Goal: Navigation & Orientation: Find specific page/section

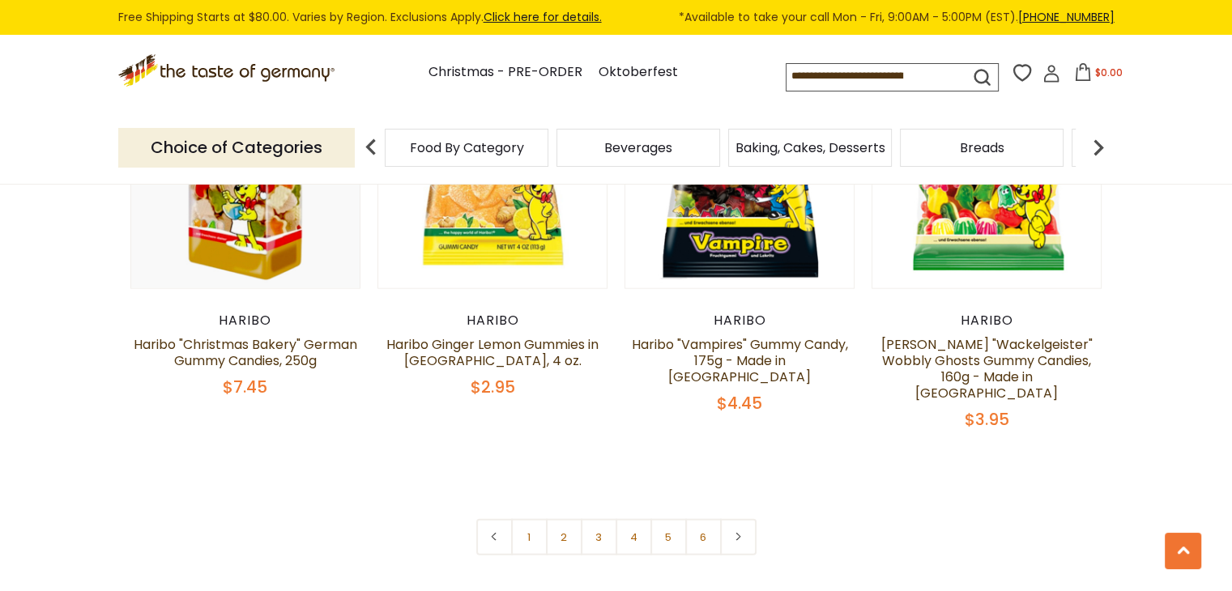
scroll to position [3565, 0]
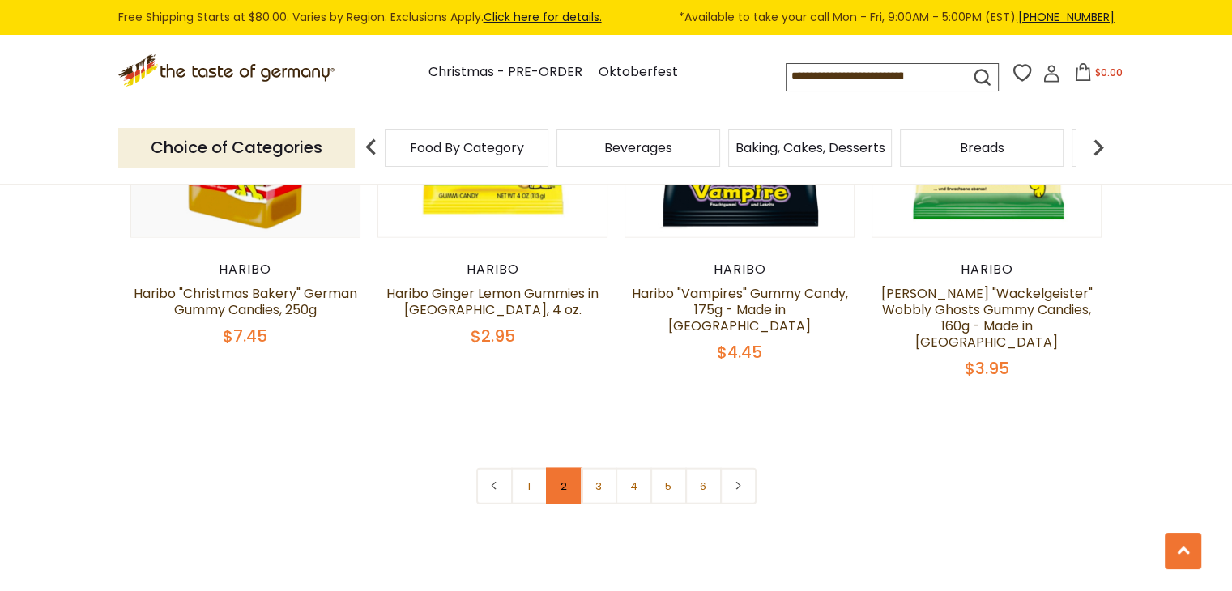
click at [562, 468] on link "2" at bounding box center [564, 486] width 36 height 36
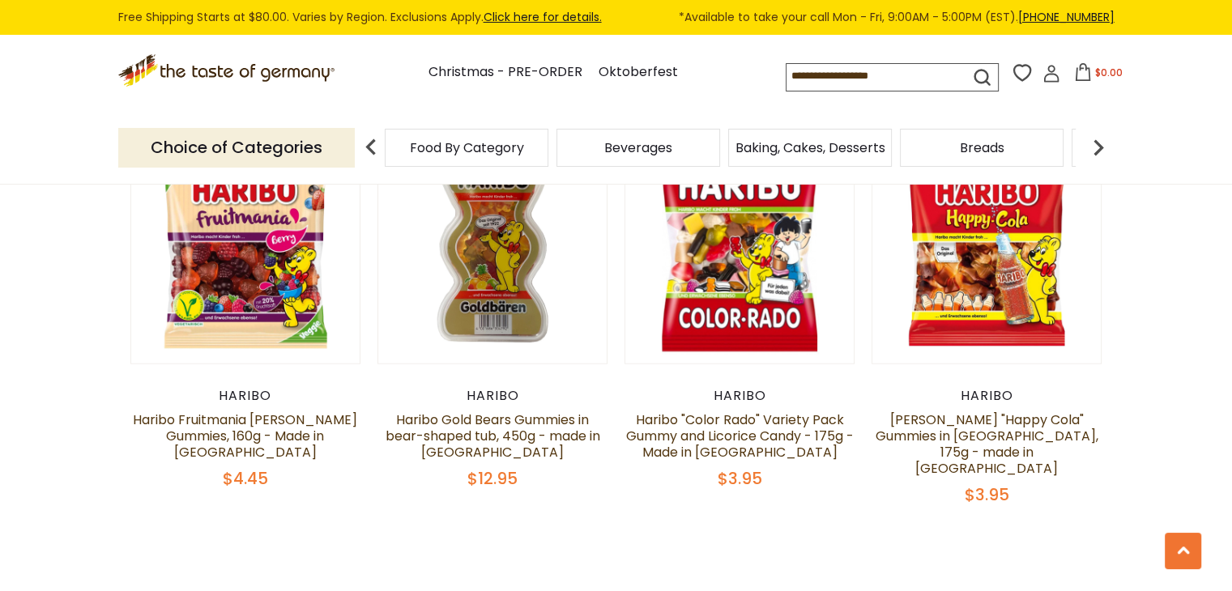
scroll to position [3409, 0]
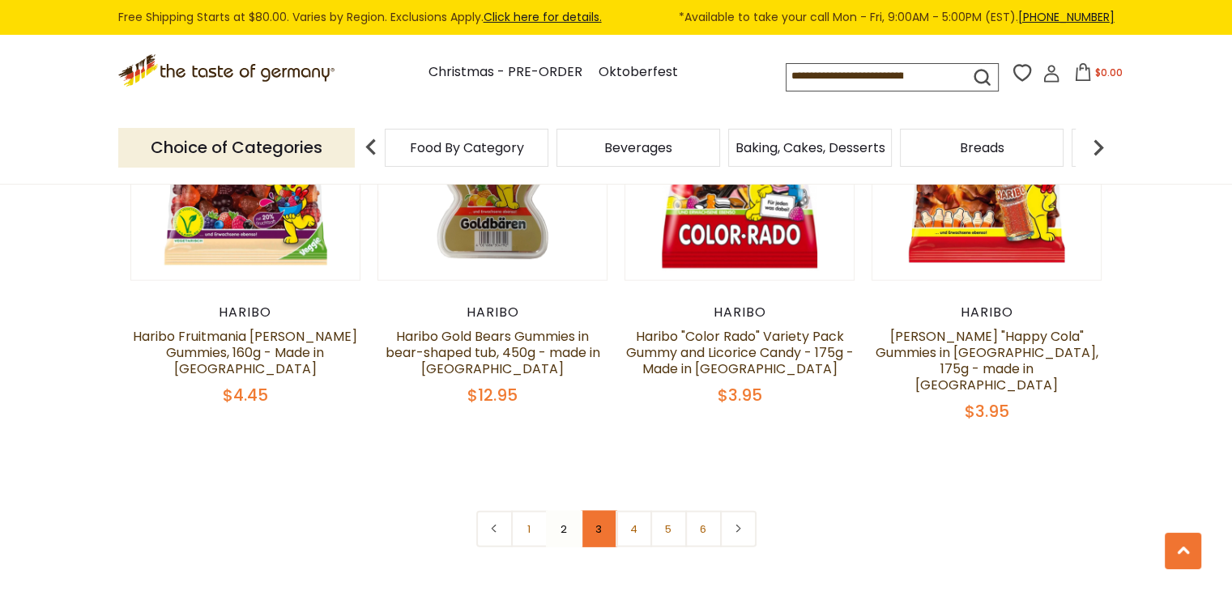
click at [596, 511] on link "3" at bounding box center [599, 529] width 36 height 36
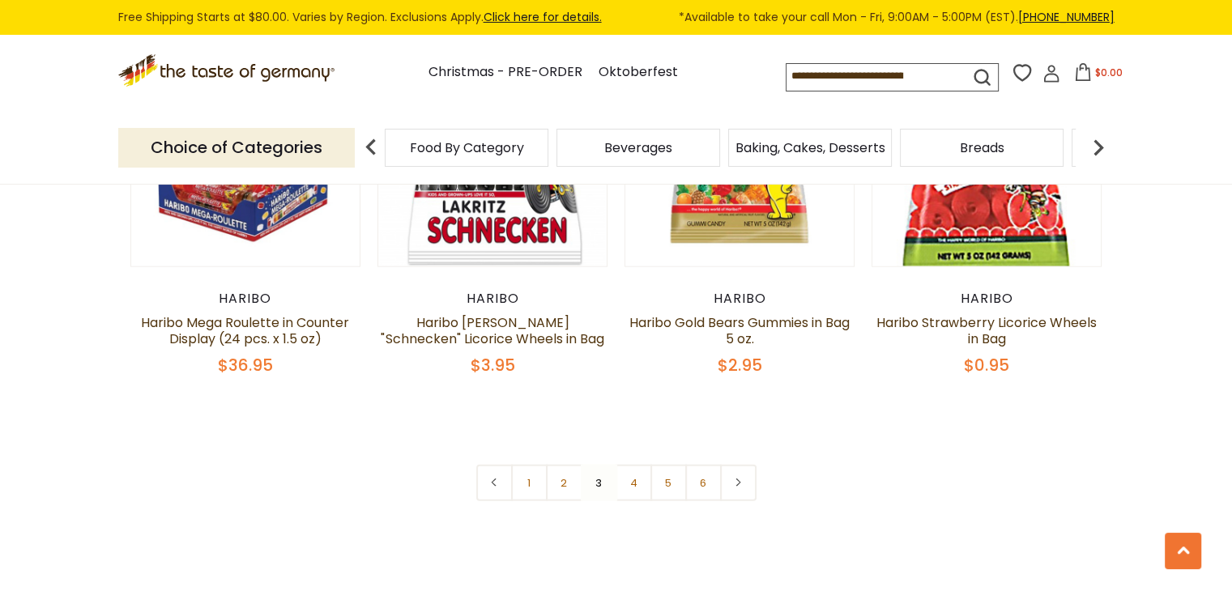
scroll to position [3571, 0]
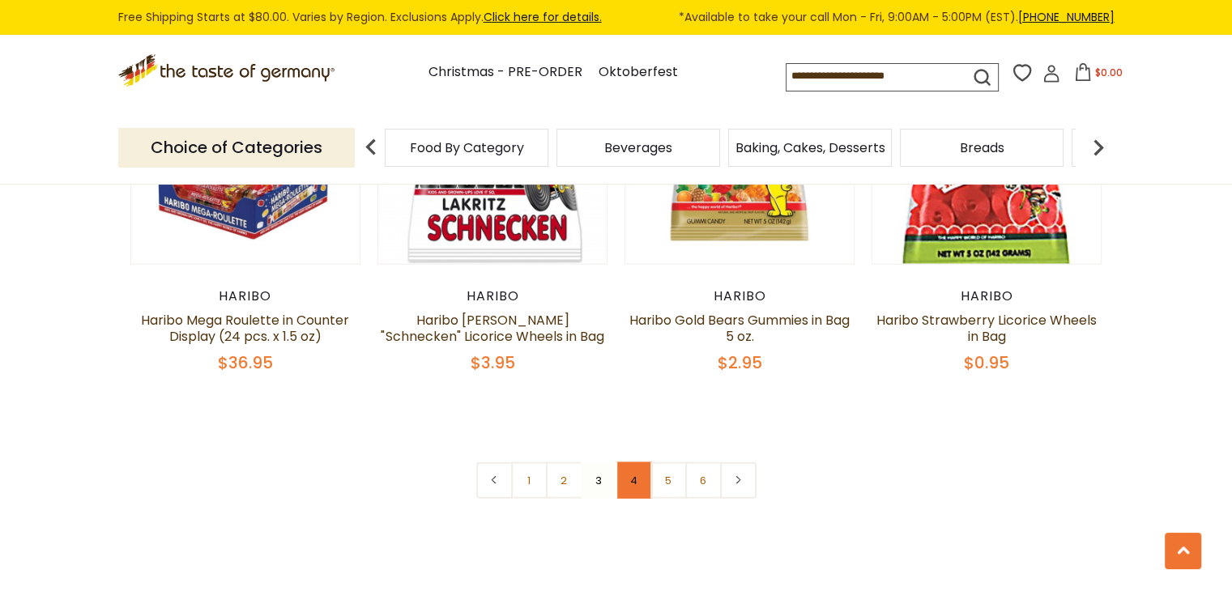
click at [628, 463] on link "4" at bounding box center [634, 481] width 36 height 36
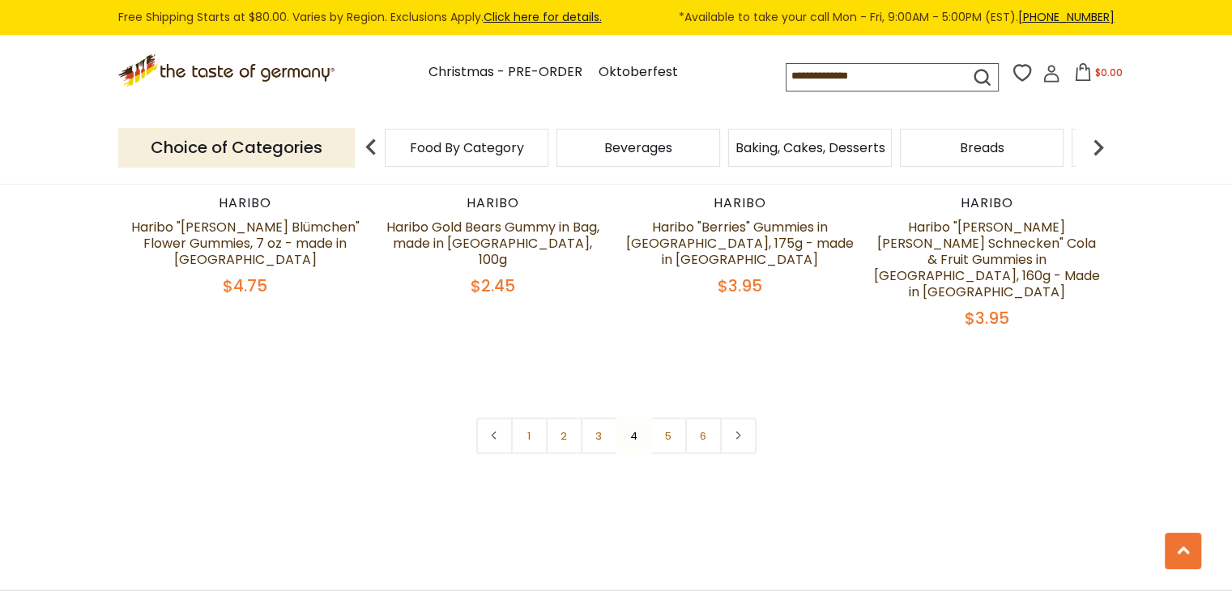
scroll to position [3652, 0]
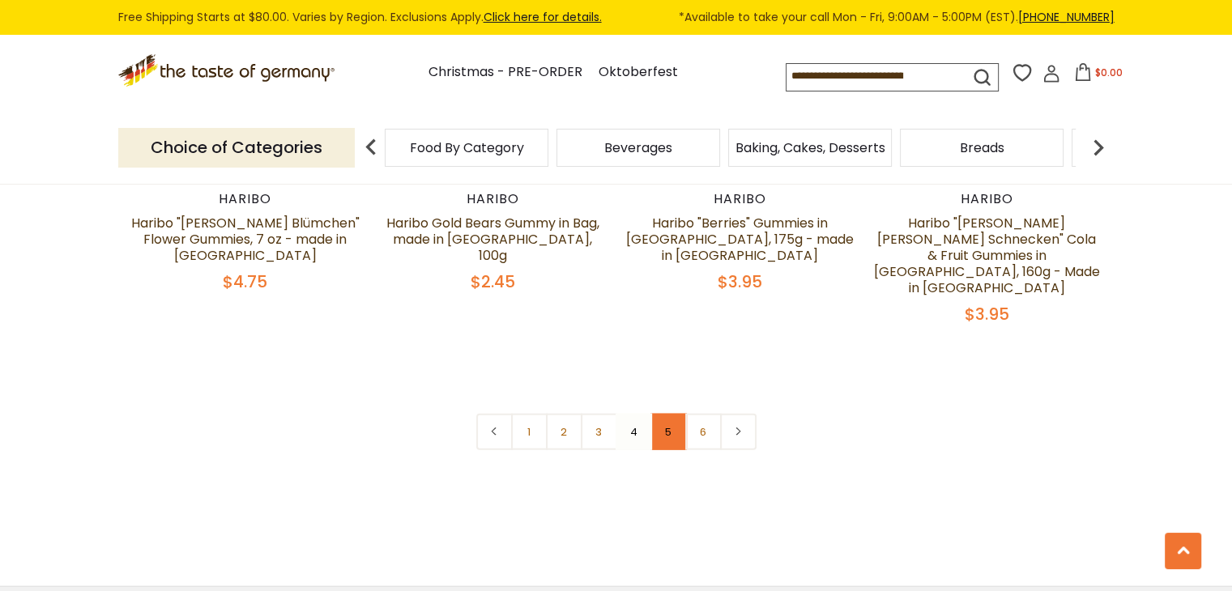
click at [673, 414] on link "5" at bounding box center [669, 432] width 36 height 36
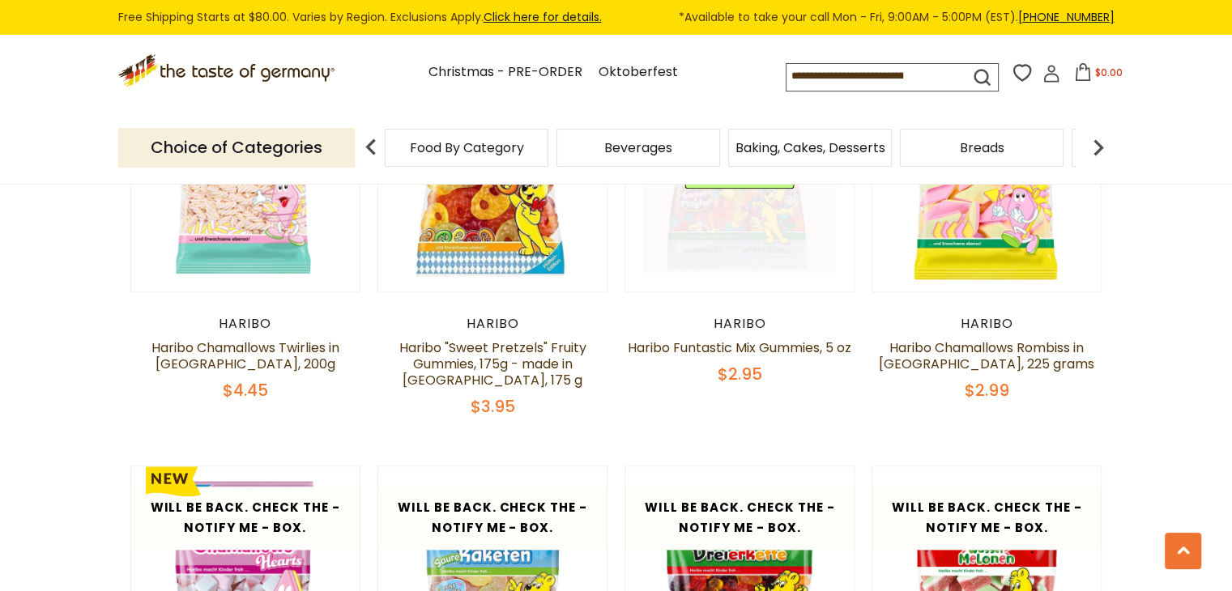
scroll to position [1869, 0]
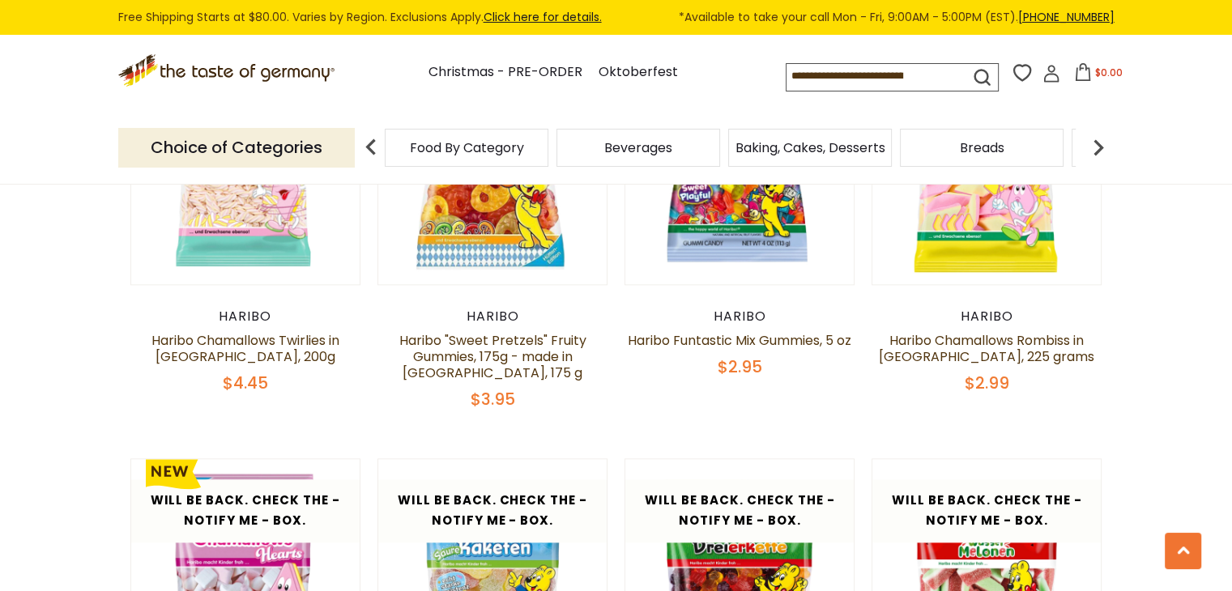
drag, startPoint x: 664, startPoint y: 364, endPoint x: 1206, endPoint y: 438, distance: 547.2
click at [1206, 438] on section "**********" at bounding box center [616, 301] width 1232 height 3973
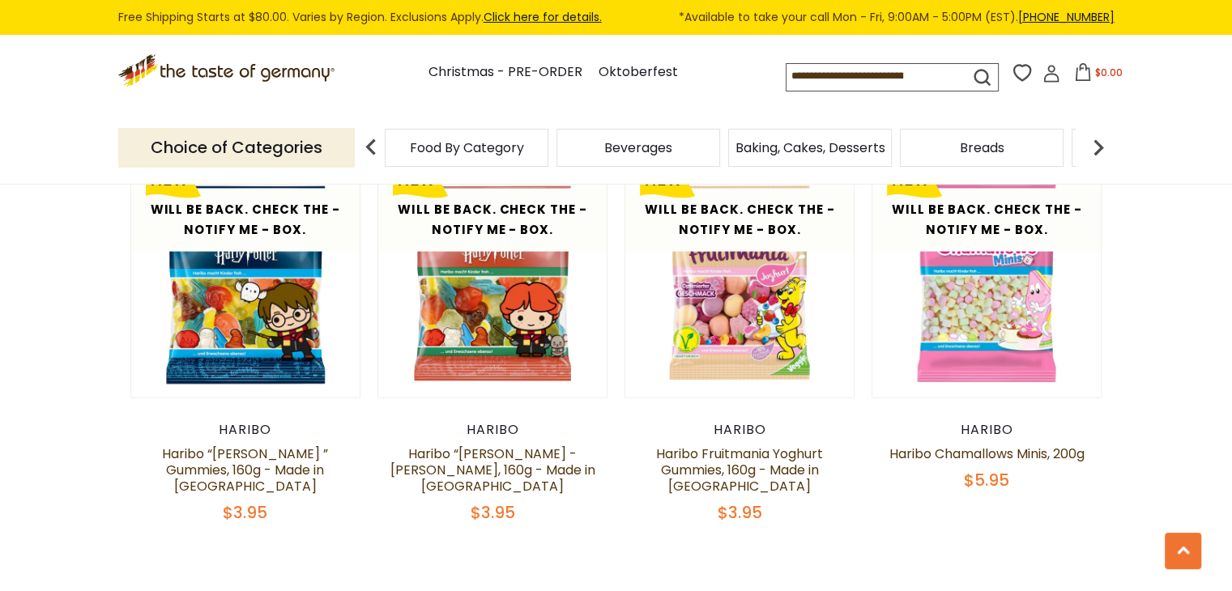
scroll to position [3409, 0]
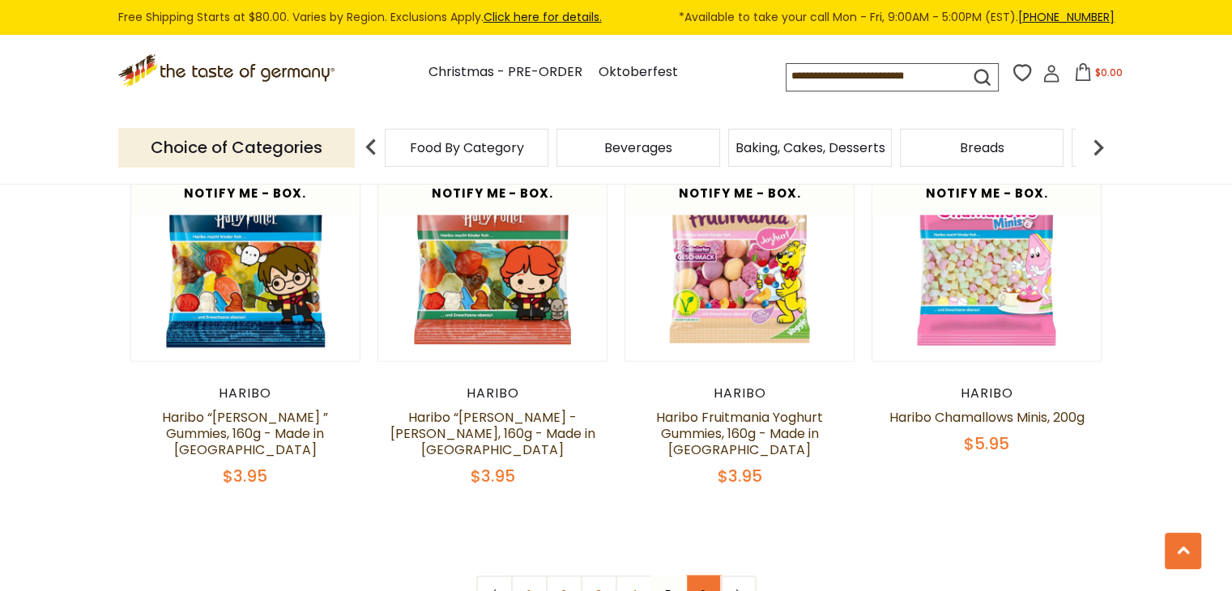
click at [703, 576] on link "6" at bounding box center [703, 594] width 36 height 36
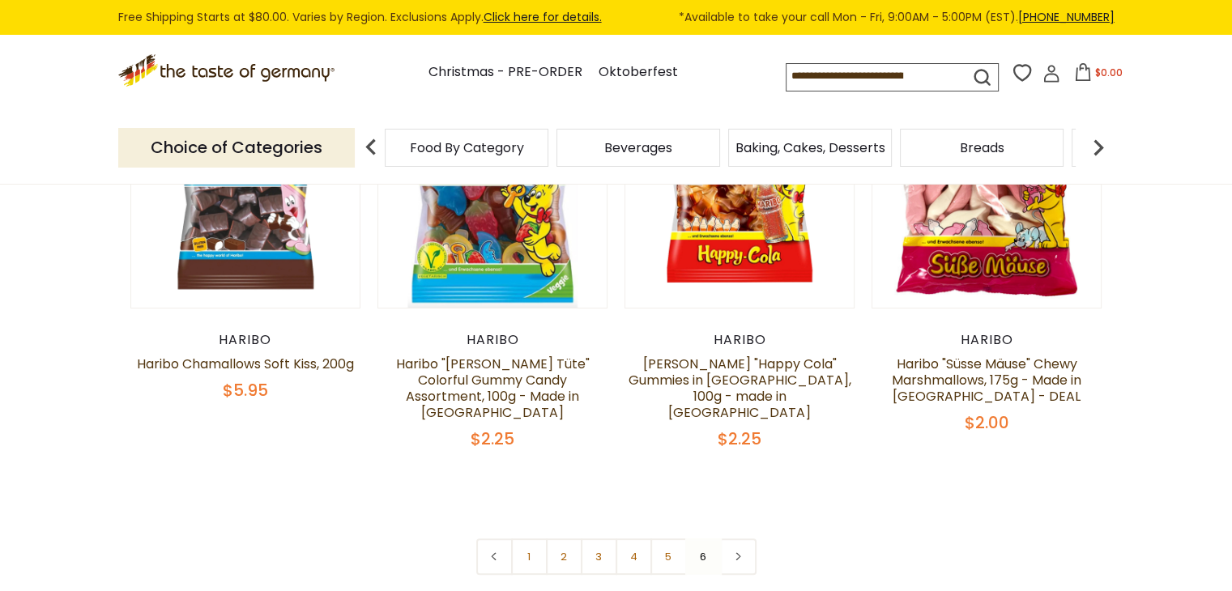
scroll to position [0, 0]
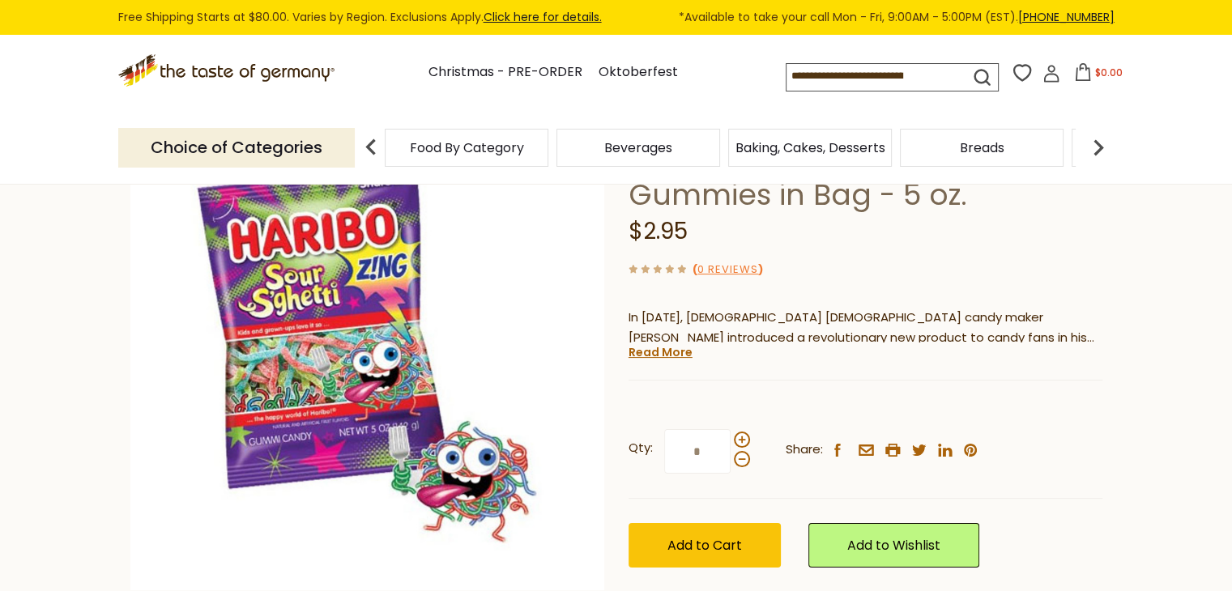
scroll to position [162, 0]
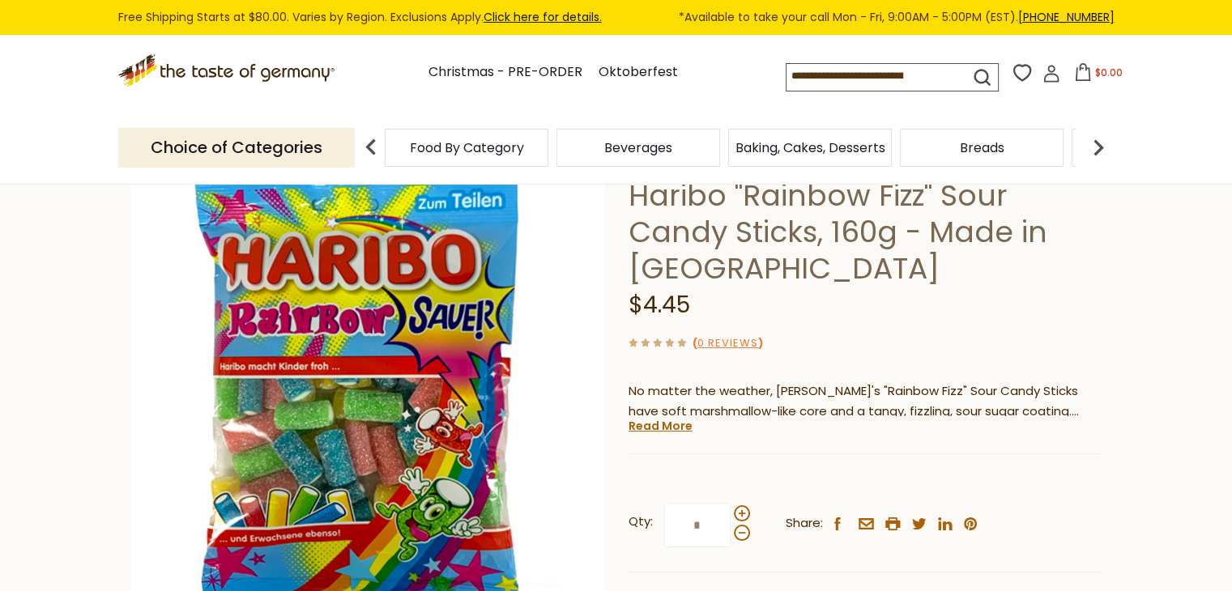
scroll to position [81, 0]
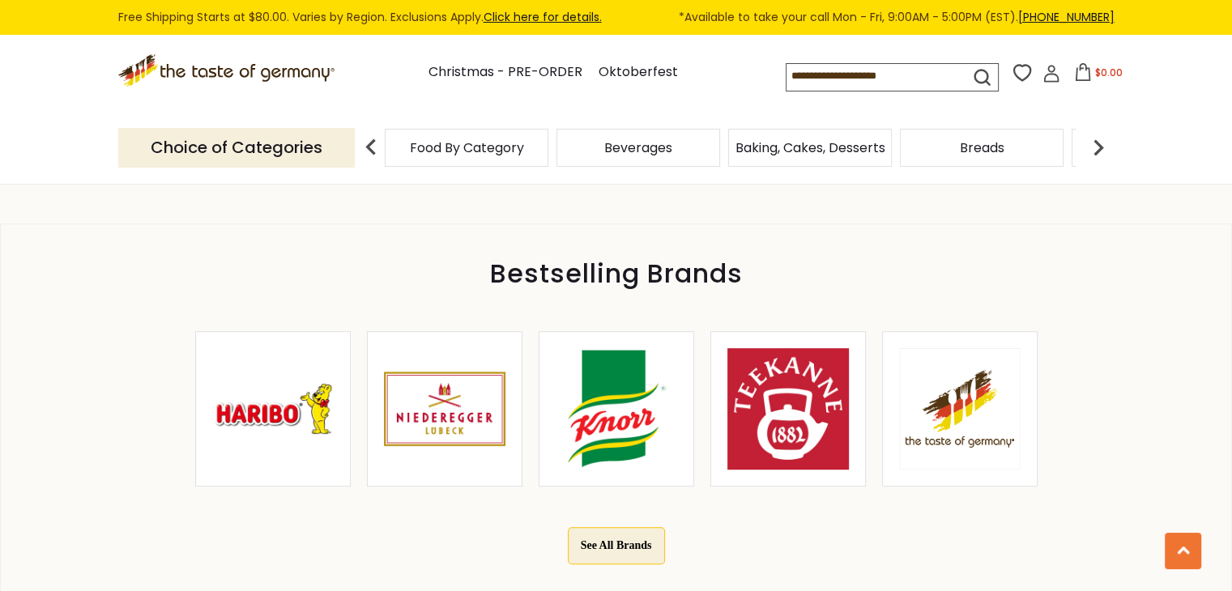
scroll to position [729, 0]
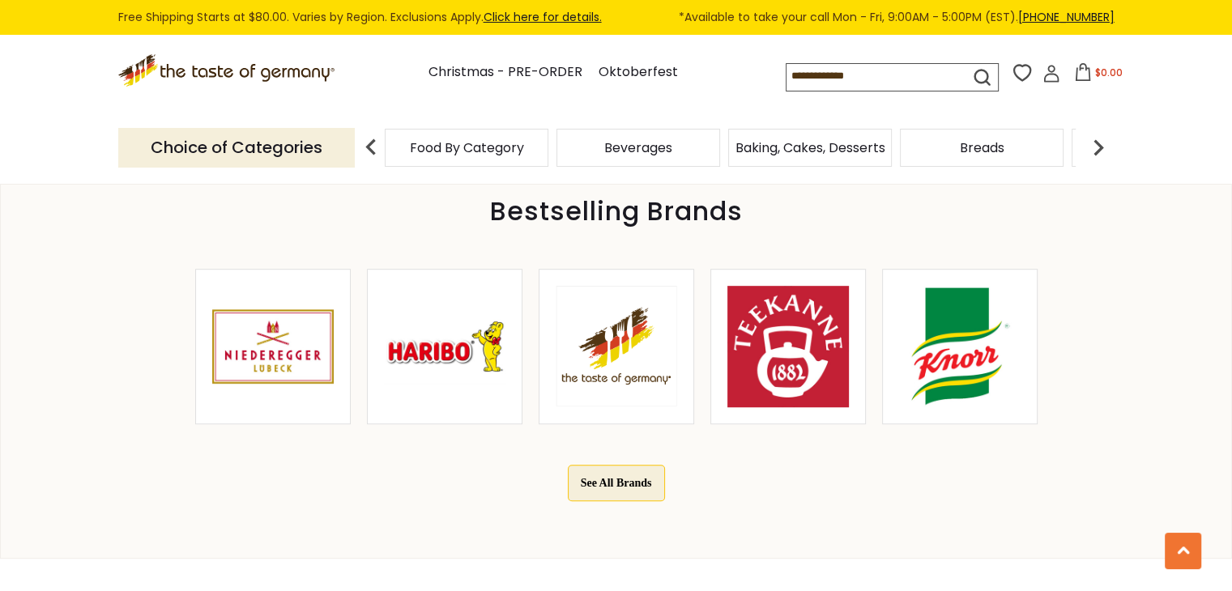
scroll to position [810, 0]
